Goal: Task Accomplishment & Management: Complete application form

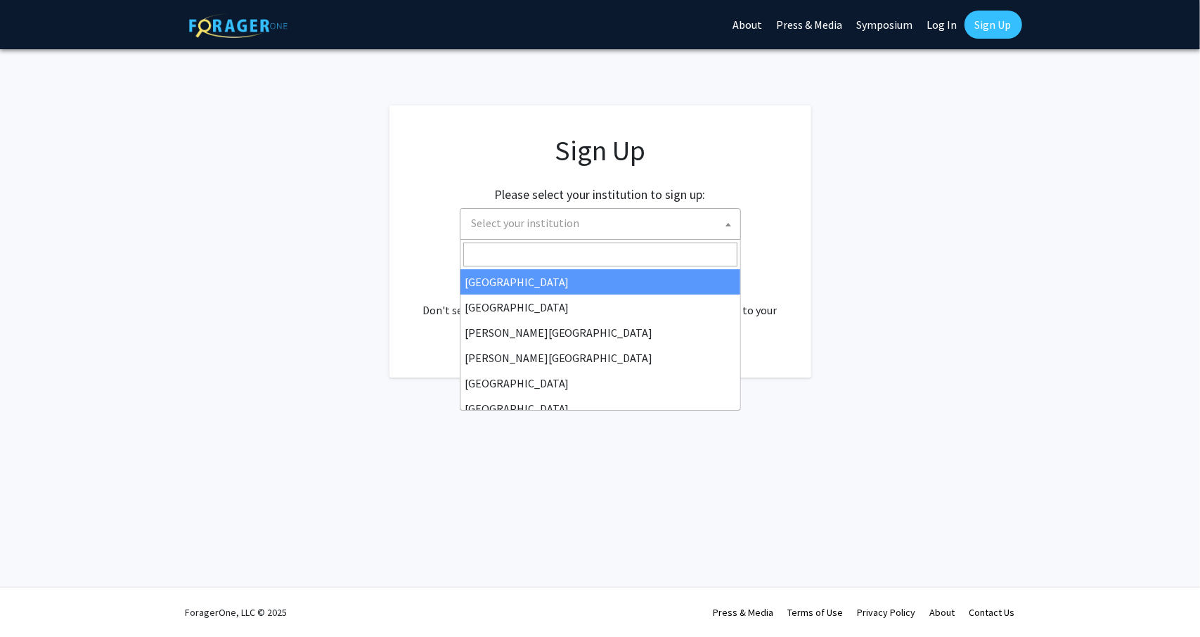
click at [711, 224] on span "Select your institution" at bounding box center [603, 223] width 274 height 29
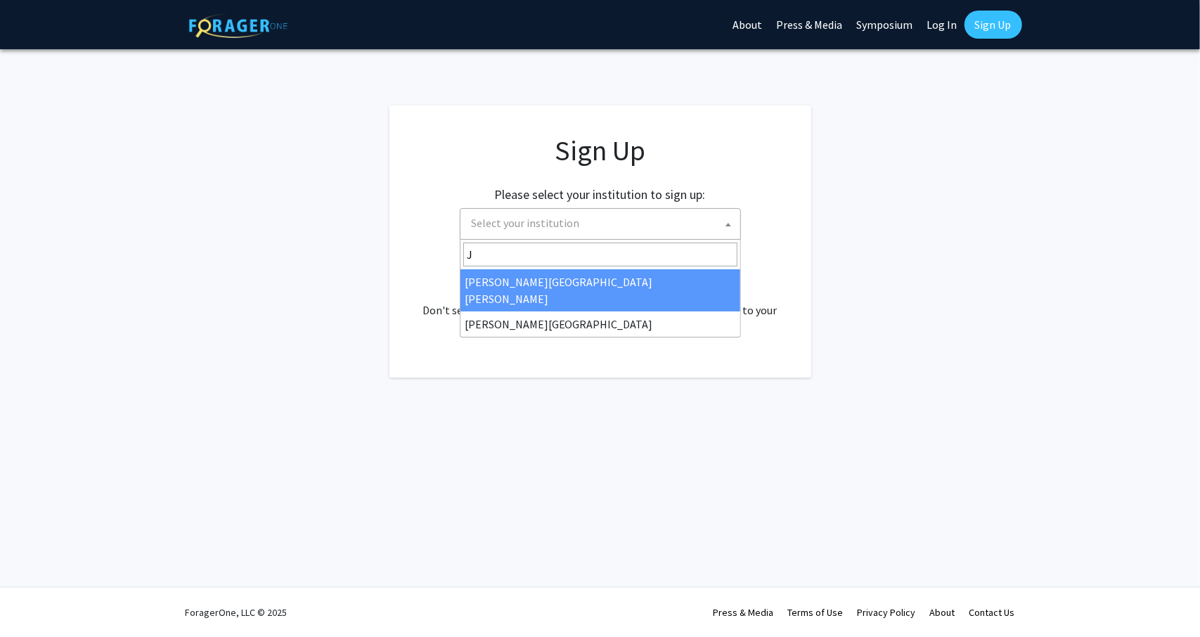
type input "J"
select select "1"
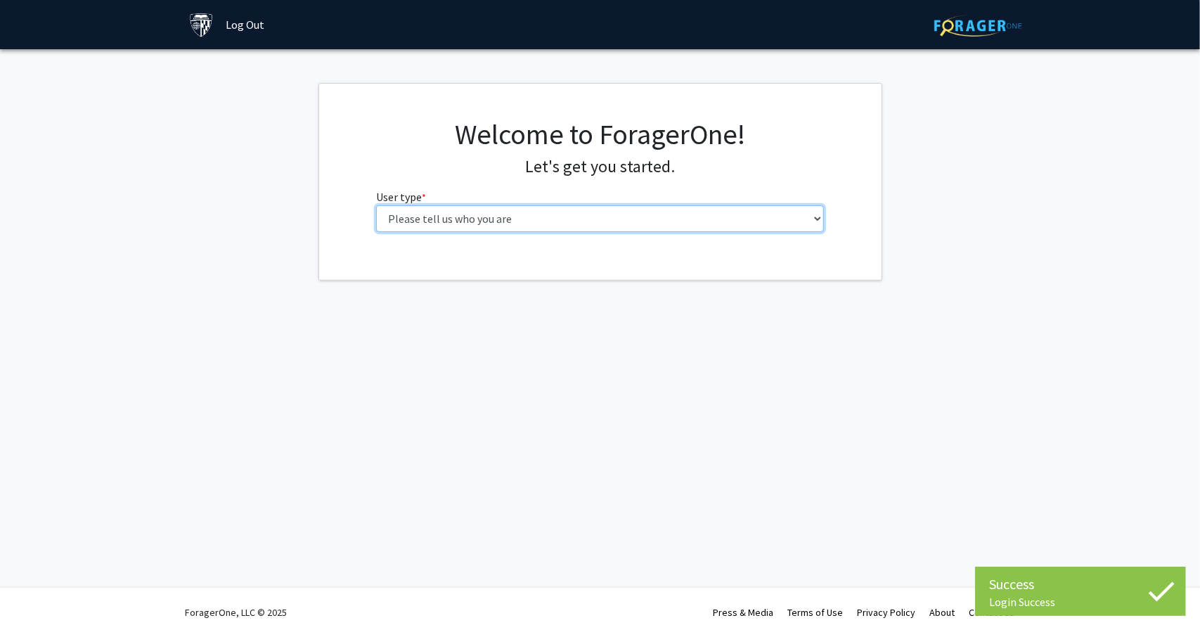
click at [520, 212] on select "Please tell us who you are Undergraduate Student Master's Student Doctoral Cand…" at bounding box center [600, 218] width 448 height 27
select select "2: masters"
click at [376, 205] on select "Please tell us who you are Undergraduate Student Master's Student Doctoral Cand…" at bounding box center [600, 218] width 448 height 27
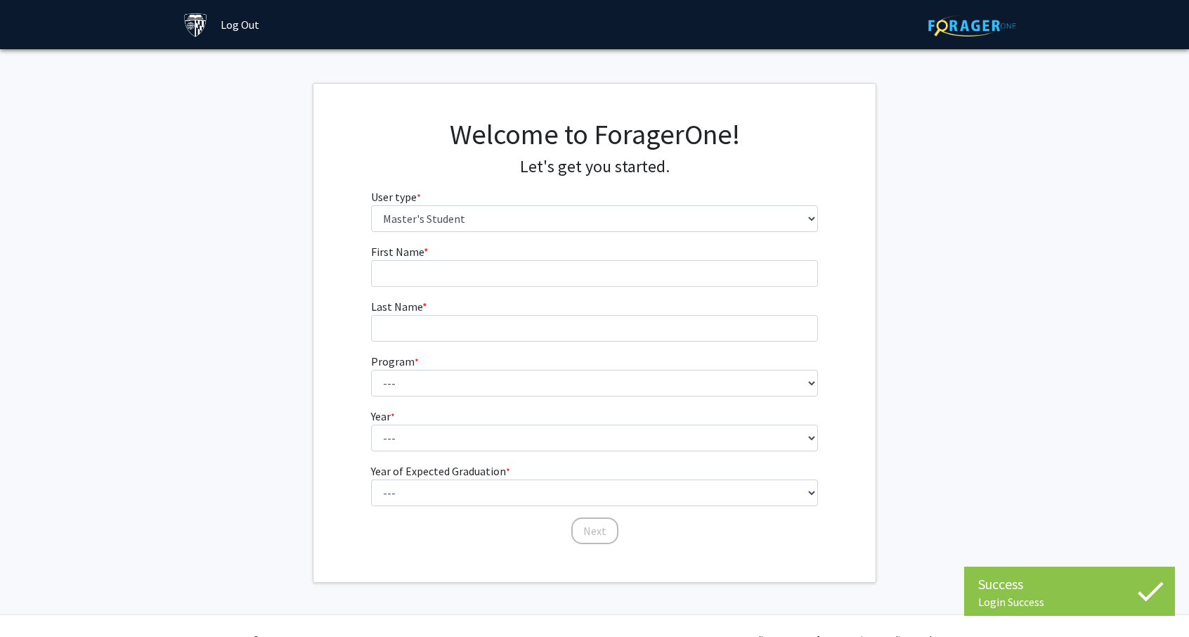
click at [455, 258] on fg-input "First Name * required" at bounding box center [595, 265] width 448 height 44
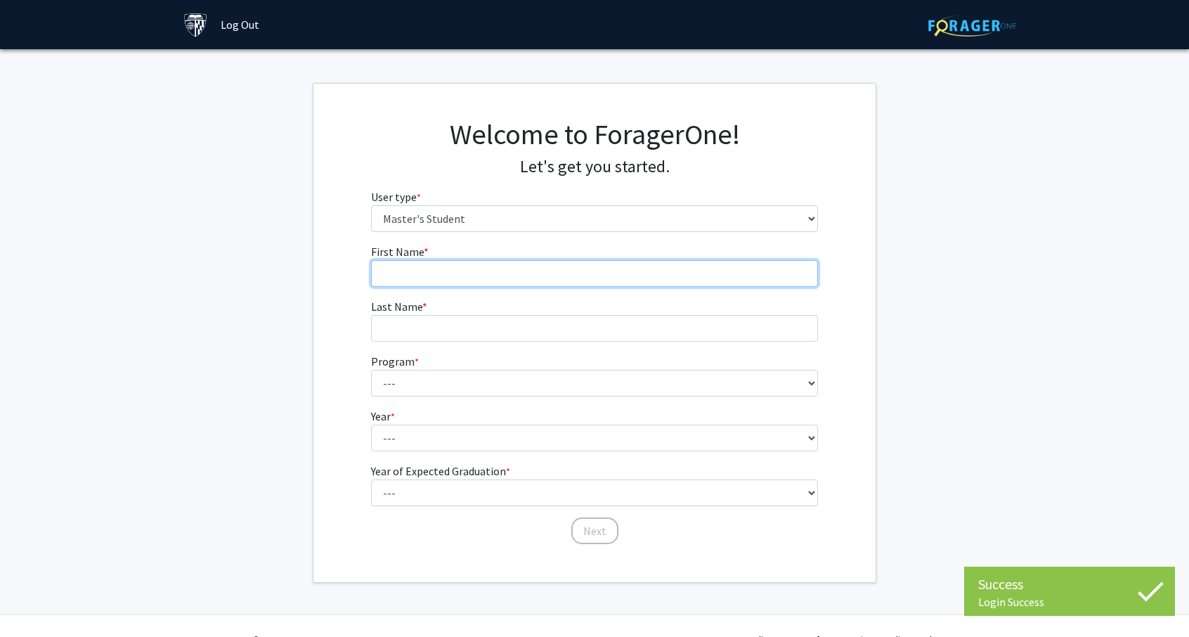
click at [454, 264] on input "First Name * required" at bounding box center [595, 273] width 448 height 27
type input "[PERSON_NAME]"
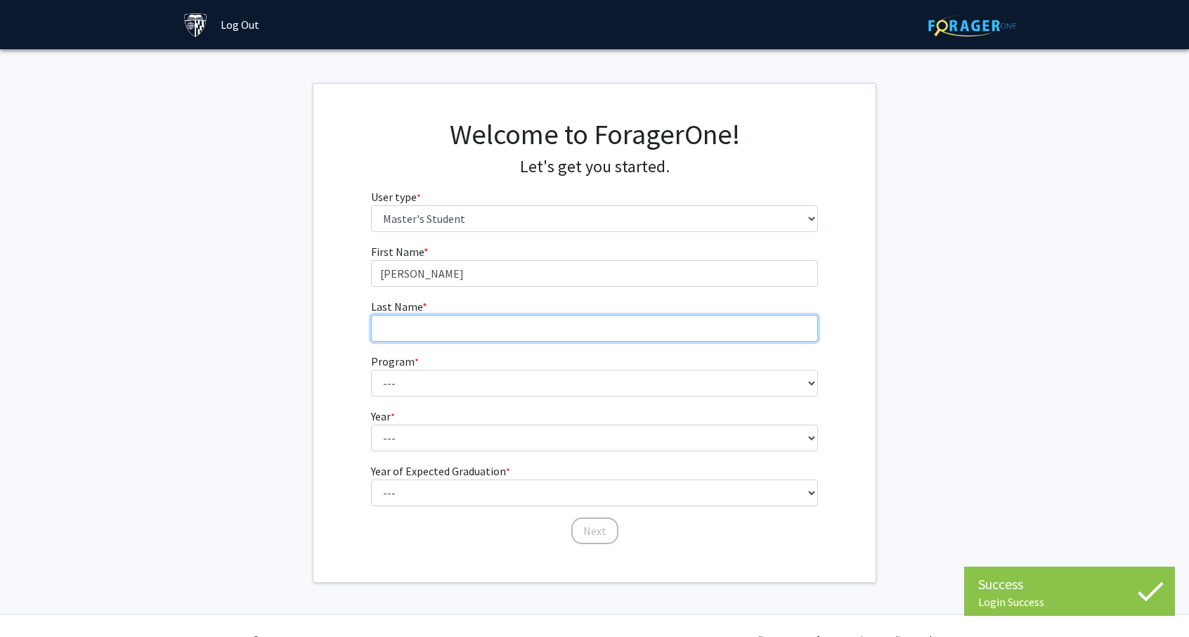
type input "[PERSON_NAME]"
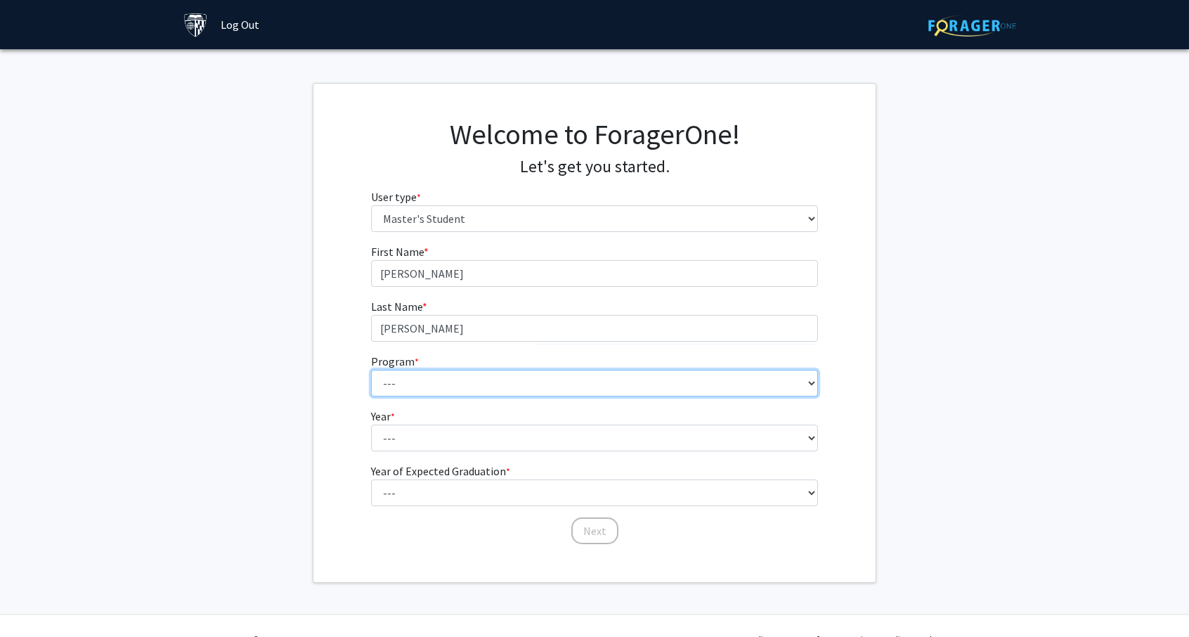
click at [479, 385] on select "--- Anatomy Education Applied and Computational Mathematics Applied Biomedical …" at bounding box center [595, 383] width 448 height 27
select select "51: 40"
click at [371, 370] on select "--- Anatomy Education Applied and Computational Mathematics Applied Biomedical …" at bounding box center [595, 383] width 448 height 27
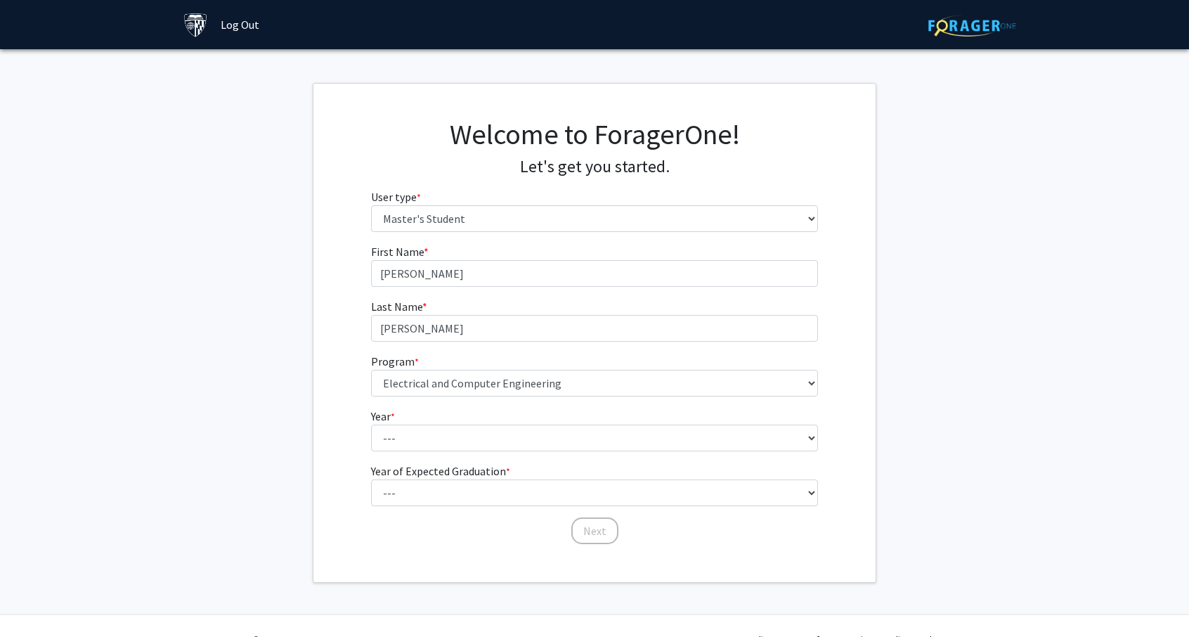
click at [475, 453] on form "First Name * required [PERSON_NAME] Name * required [PERSON_NAME] Program * req…" at bounding box center [595, 387] width 448 height 288
click at [477, 445] on select "--- First Year Second Year" at bounding box center [595, 438] width 448 height 27
select select "1: first_year"
click at [371, 425] on select "--- First Year Second Year" at bounding box center [595, 438] width 448 height 27
click at [462, 479] on fg-select "Year of Expected Graduation * required --- 2025 2026 2027 2028 2029 2030 2031 2…" at bounding box center [595, 485] width 448 height 44
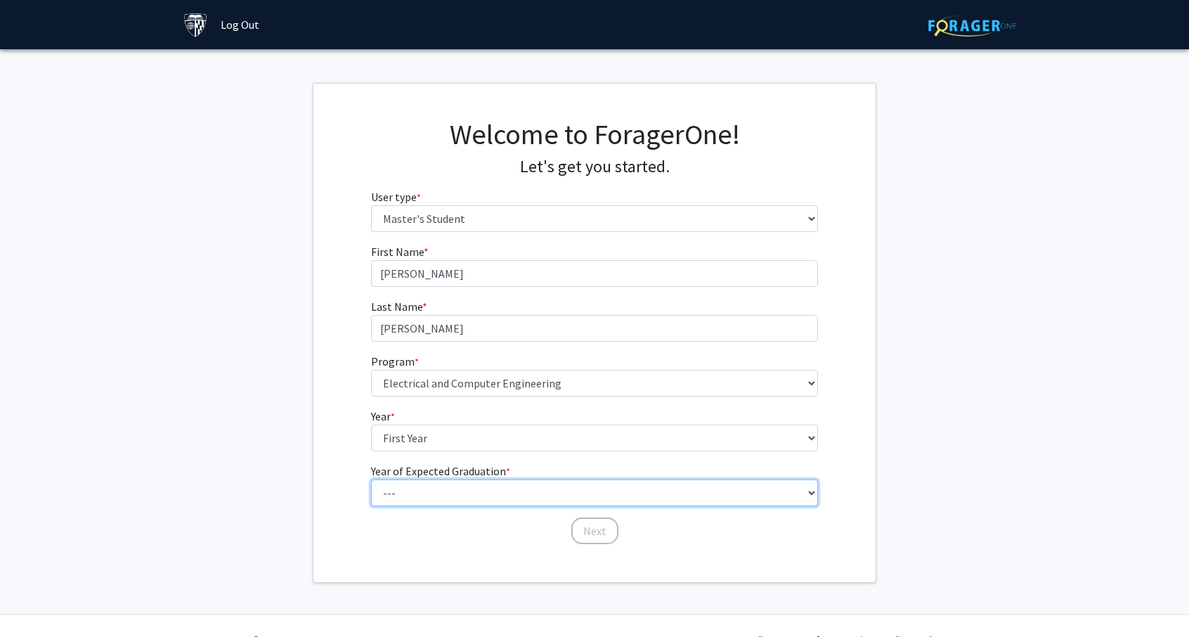
click at [459, 489] on select "--- 2025 2026 2027 2028 2029 2030 2031 2032 2033 2034" at bounding box center [595, 492] width 448 height 27
select select "5: 2029"
click at [371, 479] on select "--- 2025 2026 2027 2028 2029 2030 2031 2032 2033 2034" at bounding box center [595, 492] width 448 height 27
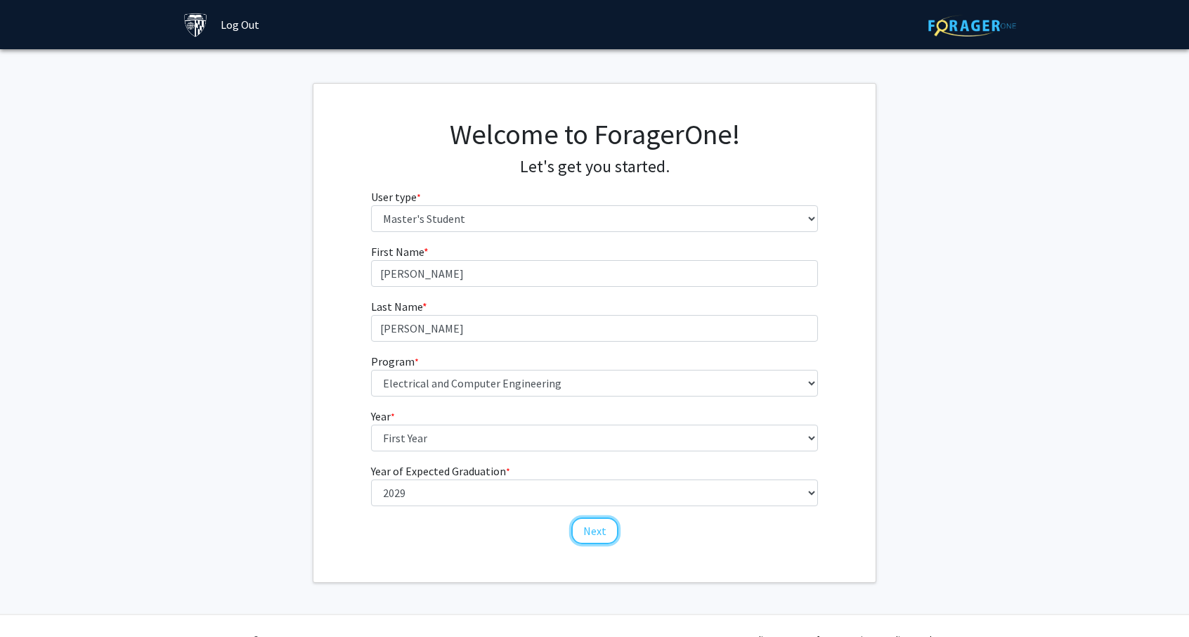
click at [583, 527] on button "Next" at bounding box center [595, 530] width 47 height 27
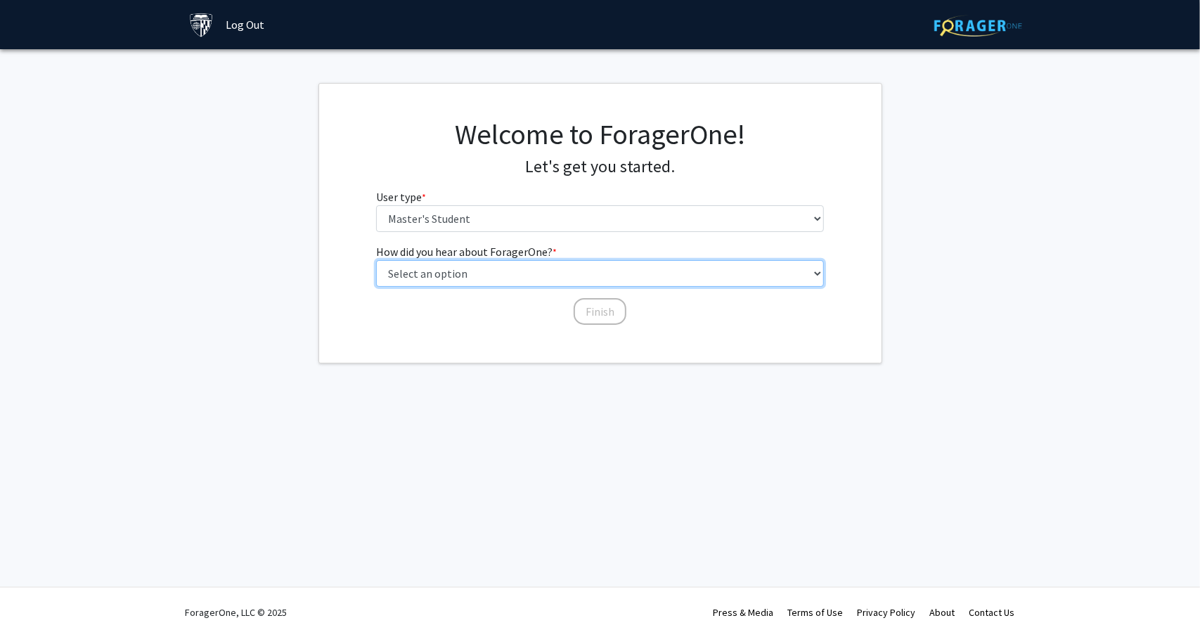
click at [523, 281] on select "Select an option Peer/student recommendation Faculty/staff recommendation Unive…" at bounding box center [600, 273] width 448 height 27
select select "3: university_website"
click at [376, 260] on select "Select an option Peer/student recommendation Faculty/staff recommendation Unive…" at bounding box center [600, 273] width 448 height 27
click at [581, 314] on button "Finish" at bounding box center [600, 311] width 53 height 27
